Goal: Find specific page/section: Find specific page/section

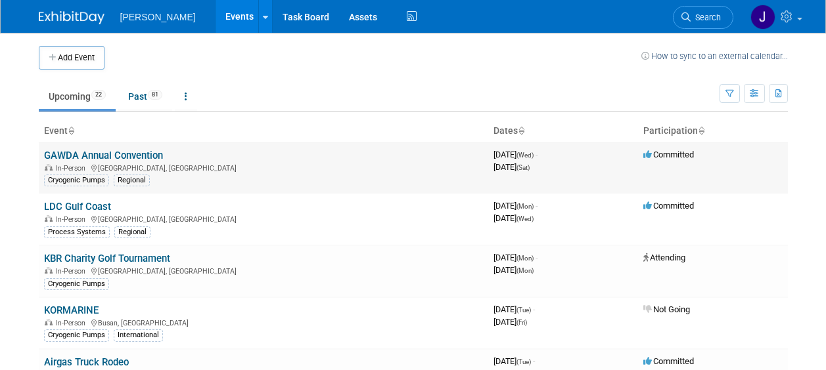
click at [156, 153] on link "GAWDA Annual Convention" at bounding box center [103, 156] width 119 height 12
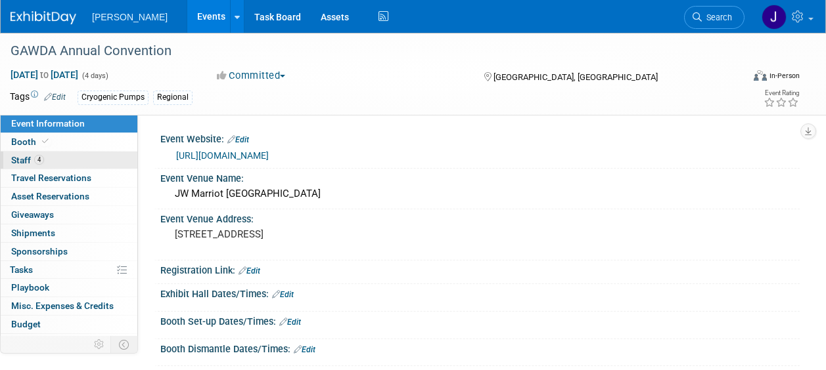
click at [25, 160] on span "Staff 4" at bounding box center [27, 160] width 33 height 11
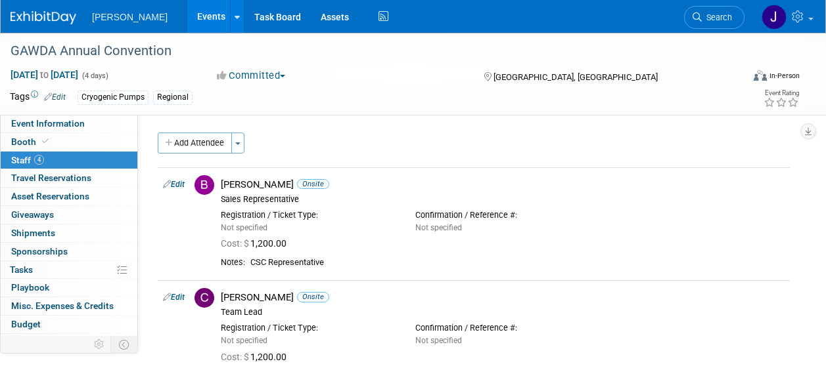
click at [187, 16] on link "Events" at bounding box center [211, 16] width 48 height 33
